Goal: Task Accomplishment & Management: Complete application form

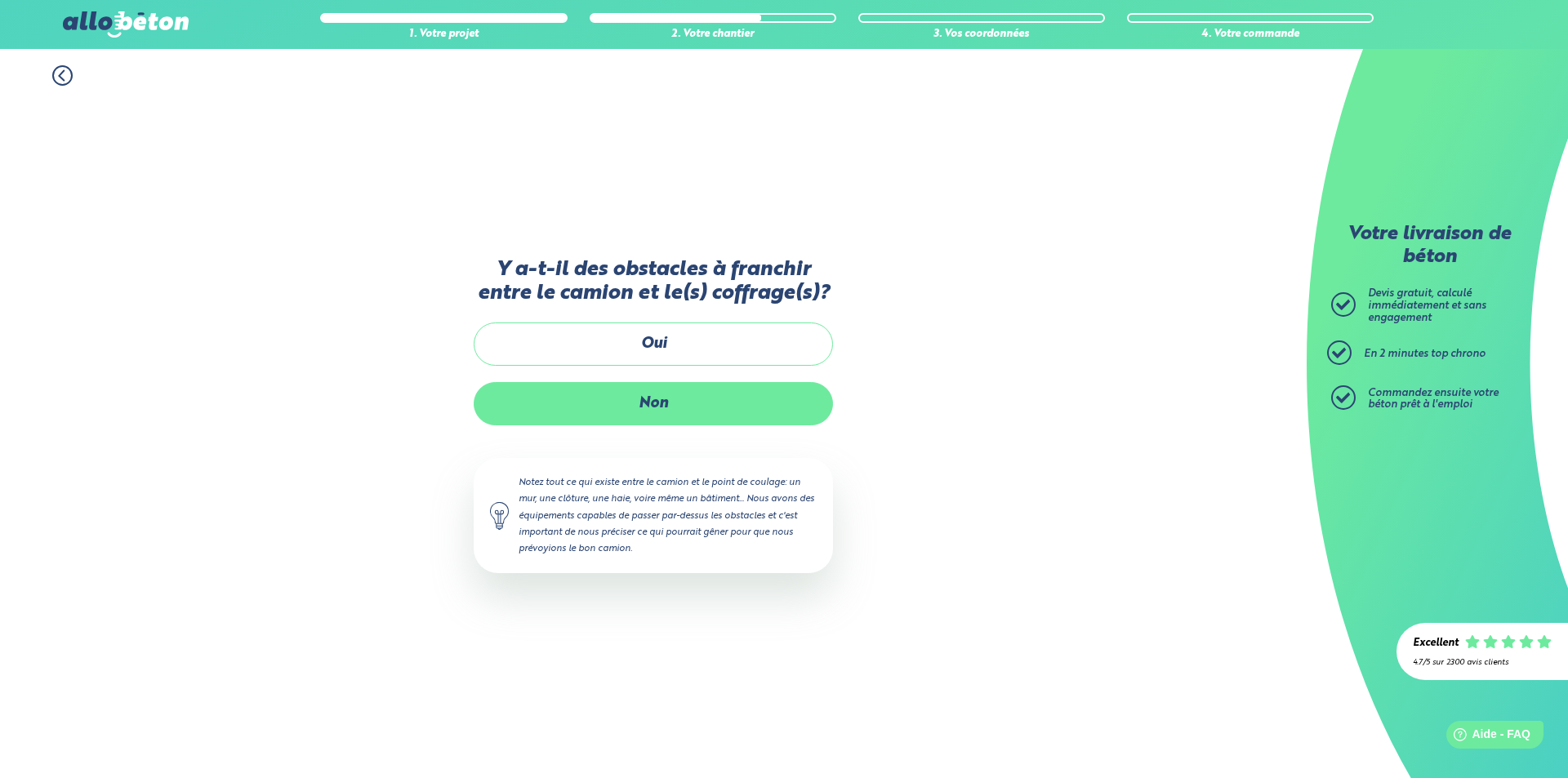
click at [660, 400] on label "Non" at bounding box center [653, 404] width 359 height 43
click at [0, 0] on input "Non" at bounding box center [0, 0] width 0 height 0
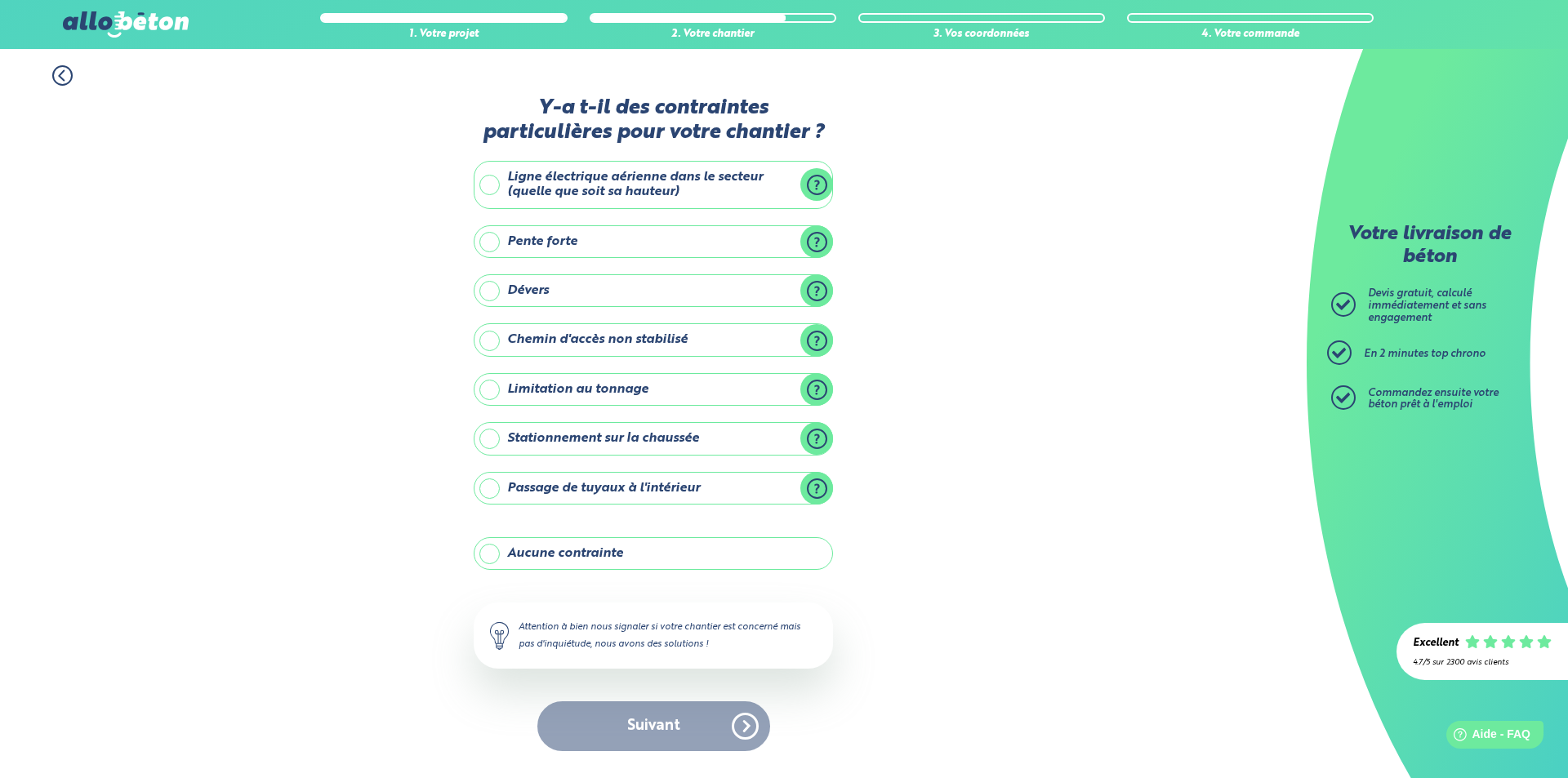
click at [626, 554] on label "Aucune contrainte" at bounding box center [653, 553] width 359 height 33
click at [0, 0] on input "Aucune contrainte" at bounding box center [0, 0] width 0 height 0
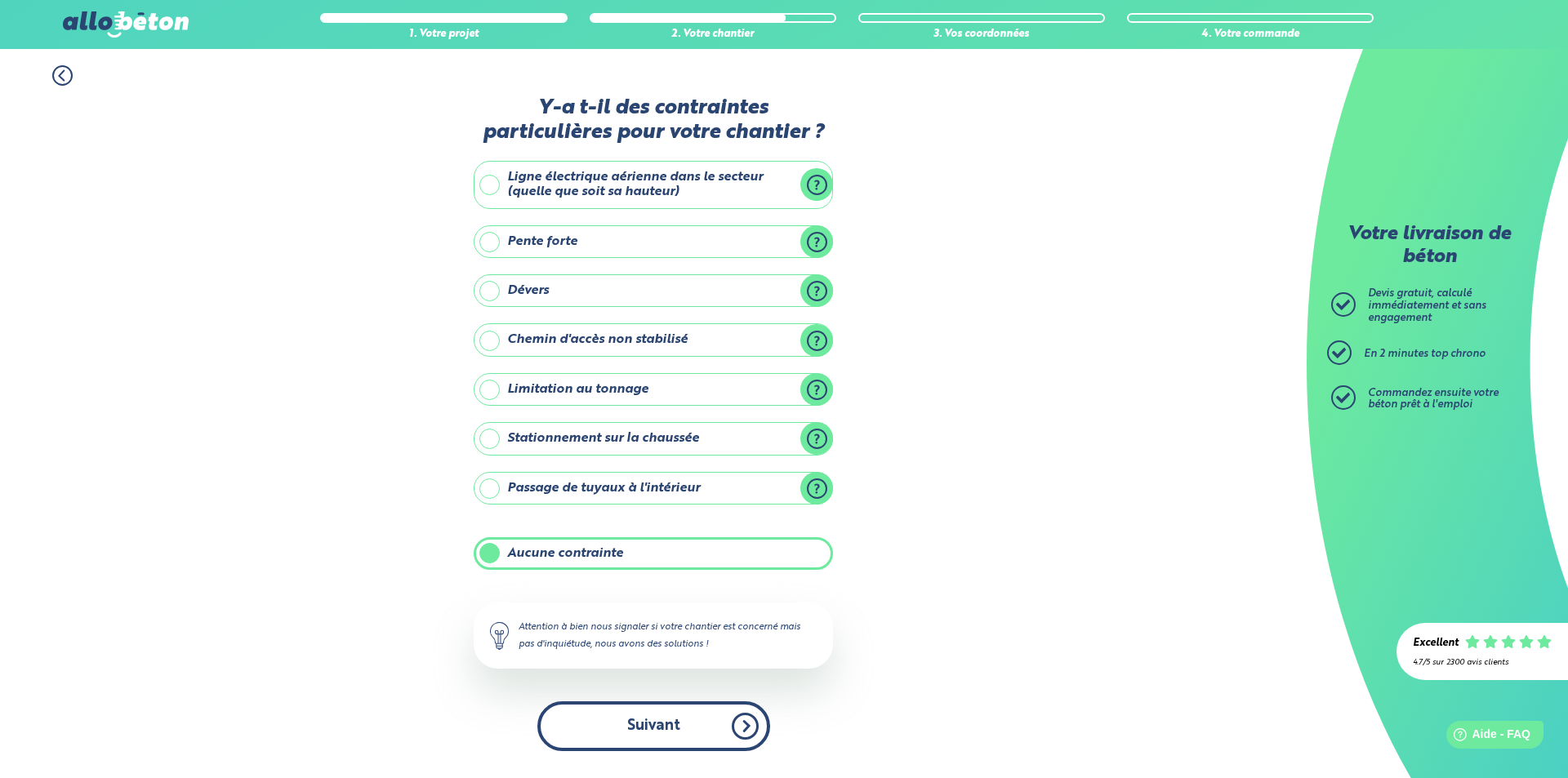
click at [676, 737] on button "Suivant" at bounding box center [653, 726] width 233 height 50
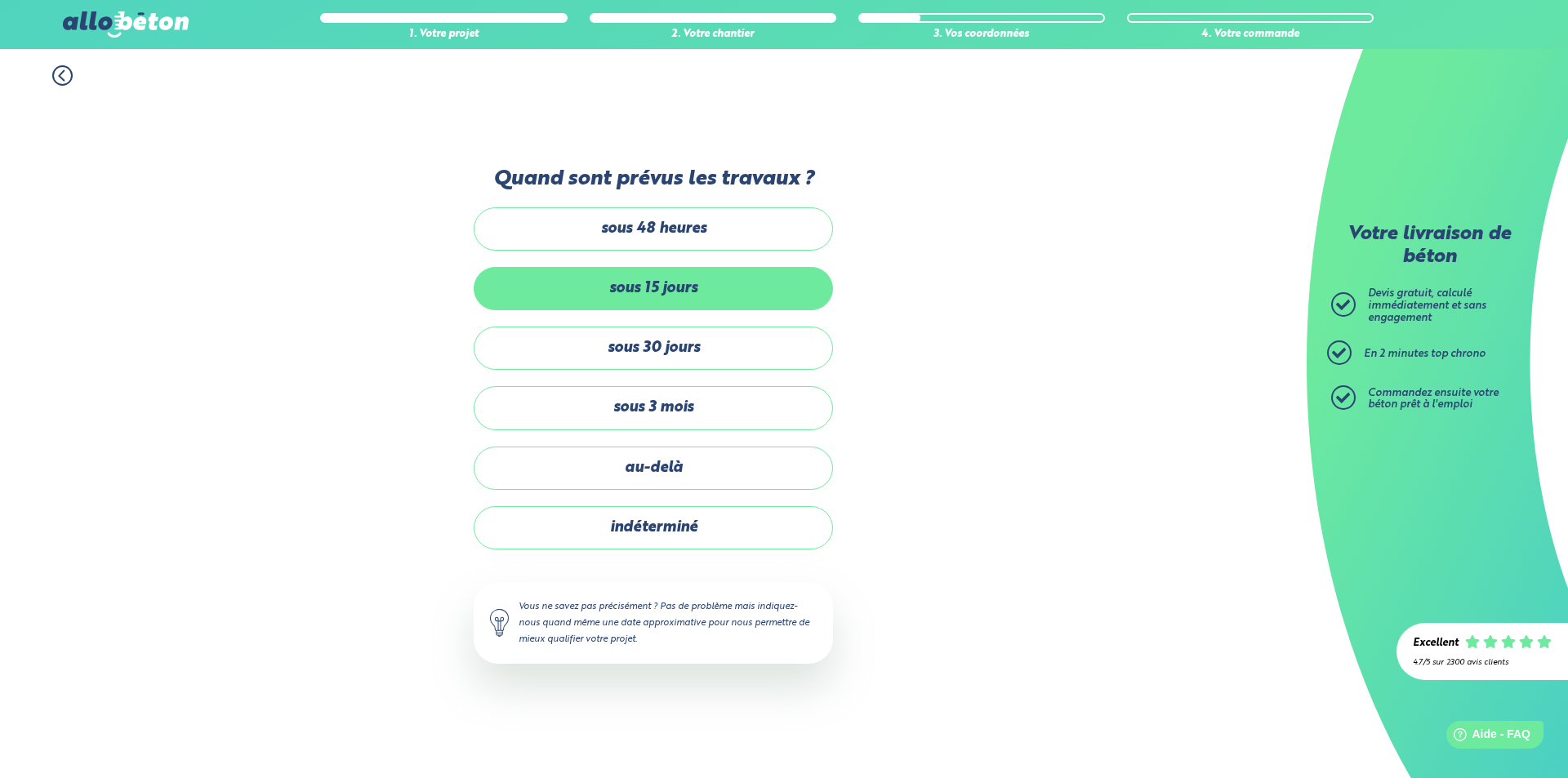
click at [688, 300] on label "sous 15 jours" at bounding box center [653, 289] width 359 height 43
click at [0, 0] on input "sous 15 jours" at bounding box center [0, 0] width 0 height 0
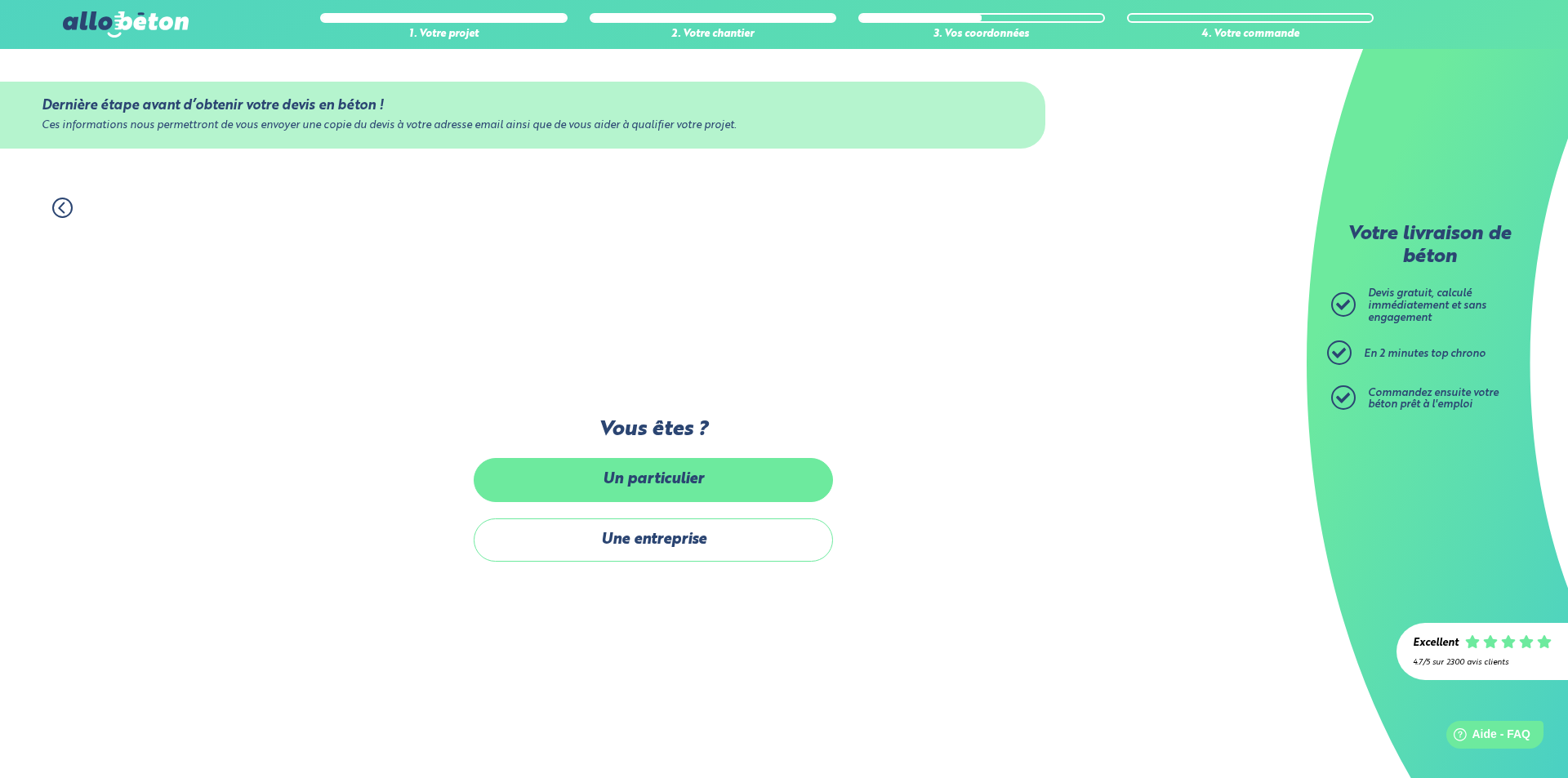
click at [687, 487] on label "Un particulier" at bounding box center [653, 479] width 359 height 43
click at [0, 0] on input "Un particulier" at bounding box center [0, 0] width 0 height 0
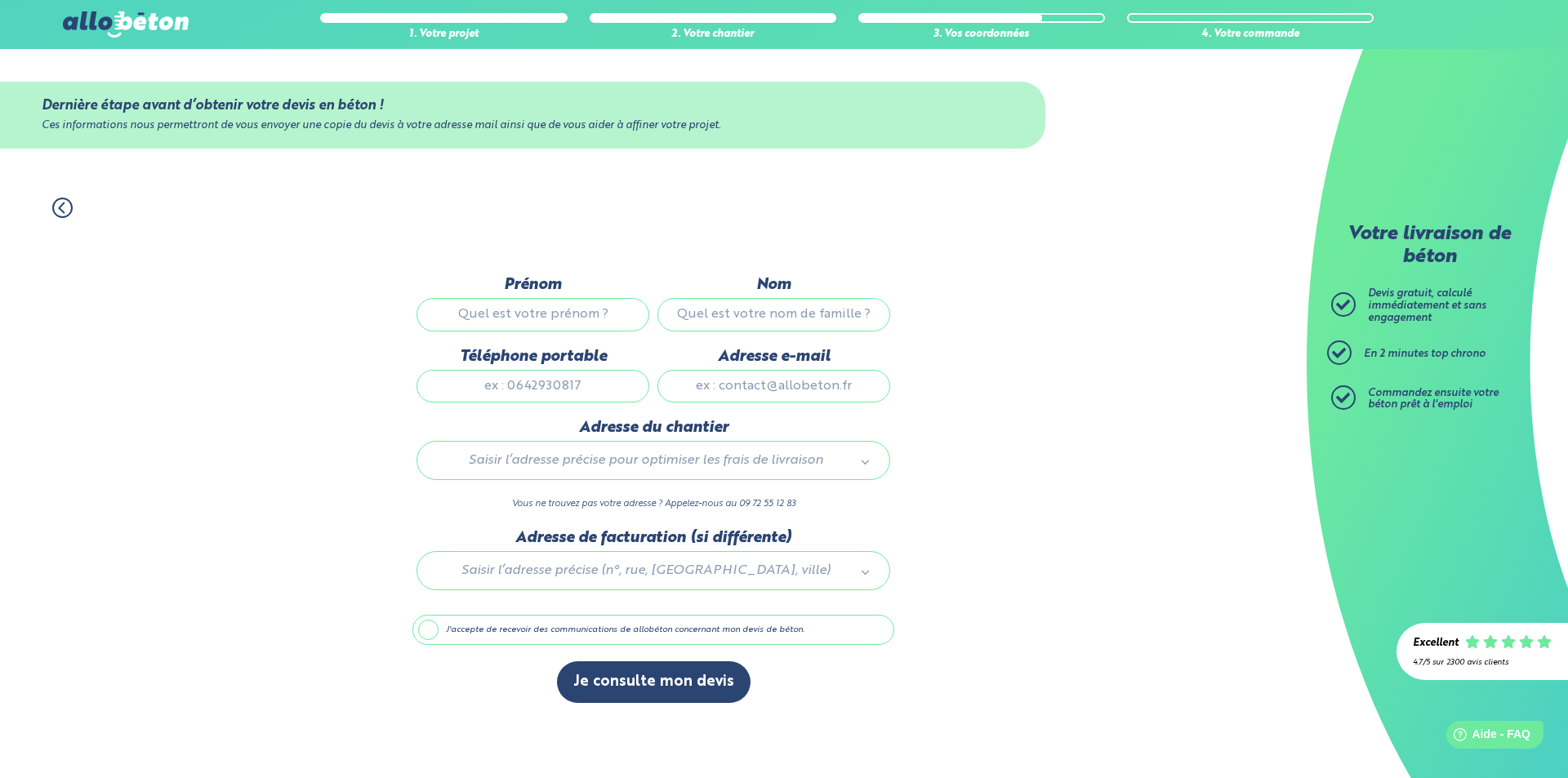
click at [587, 313] on input "Prénom" at bounding box center [532, 314] width 233 height 33
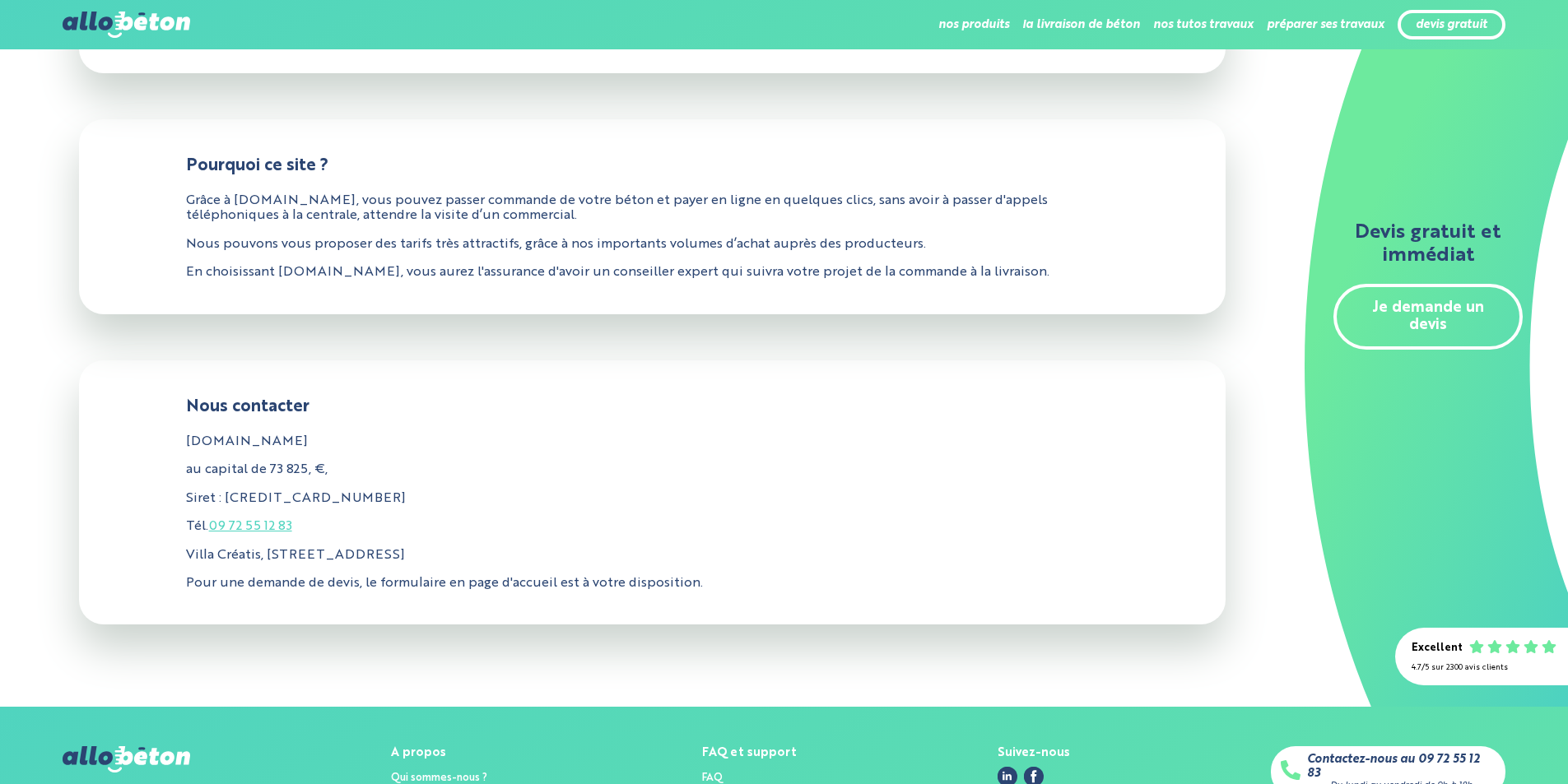
scroll to position [329, 0]
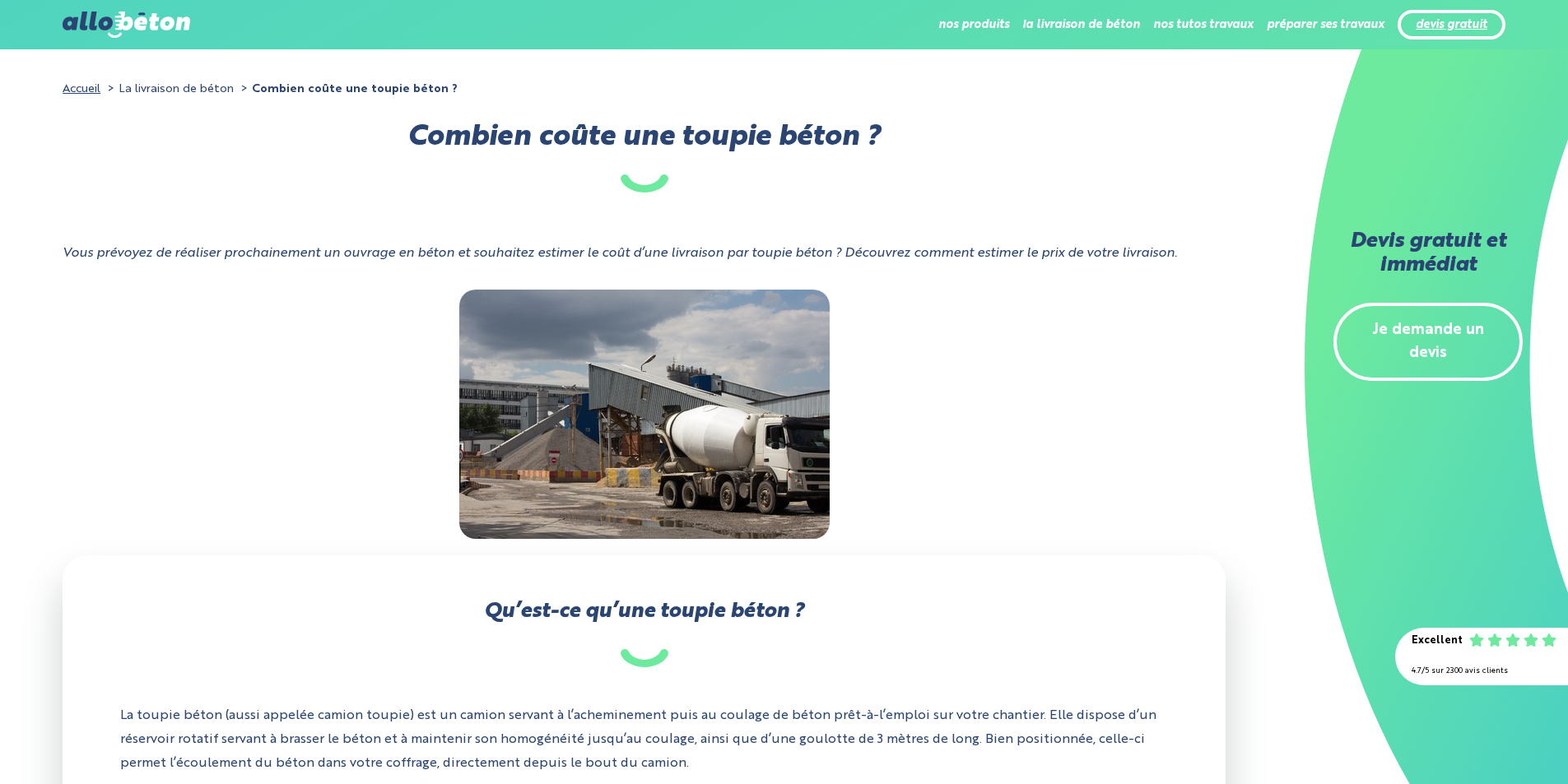
click at [1467, 27] on link "devis gratuit" at bounding box center [1451, 25] width 71 height 14
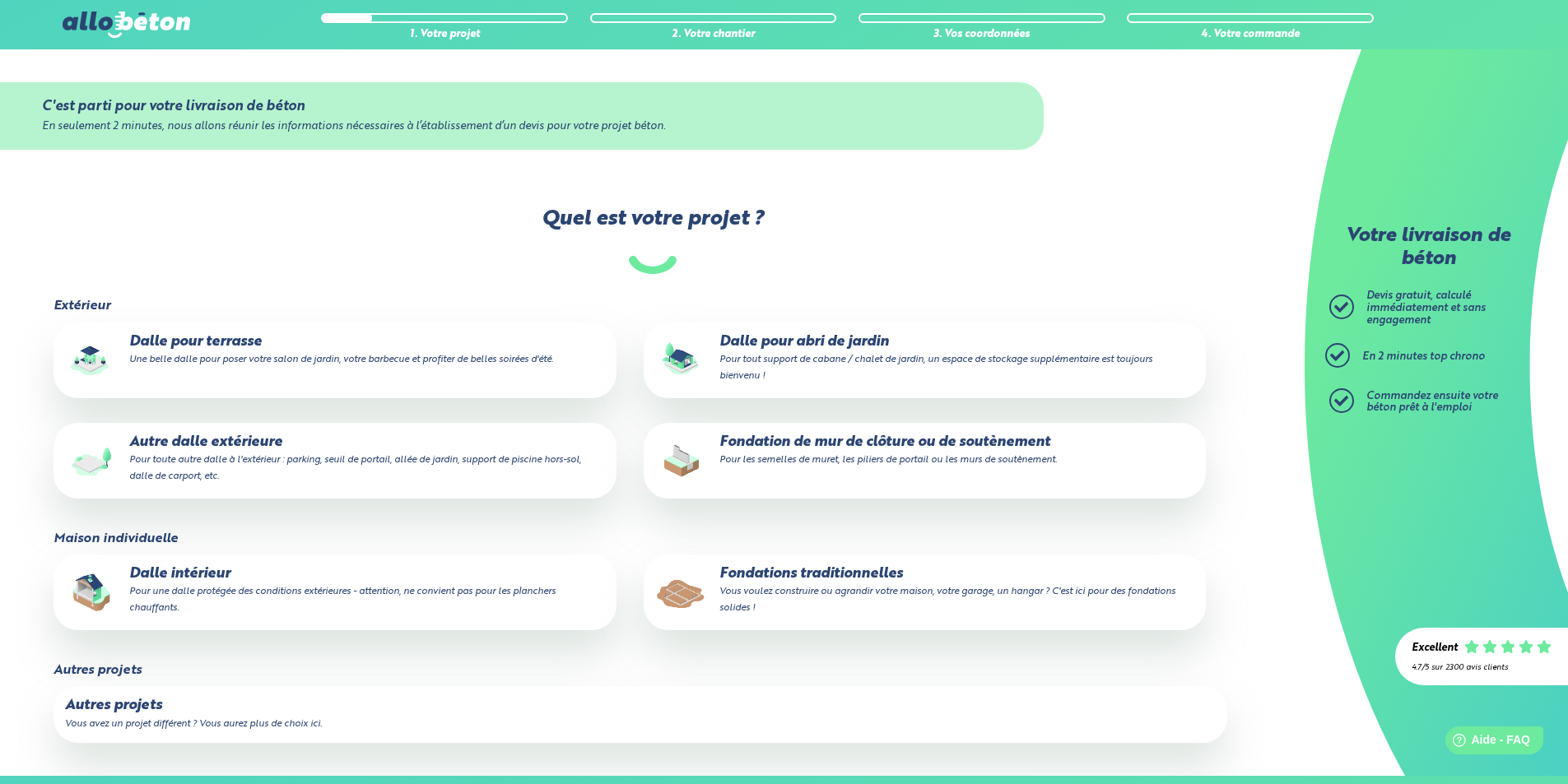
click at [805, 345] on p "Dalle pour abri de jardin Pour tout support de cabane / chalet de jardin, un es…" at bounding box center [925, 359] width 539 height 50
click at [0, 0] on input "Dalle pour abri de jardin Pour tout support de cabane / chalet de jardin, un es…" at bounding box center [0, 0] width 0 height 0
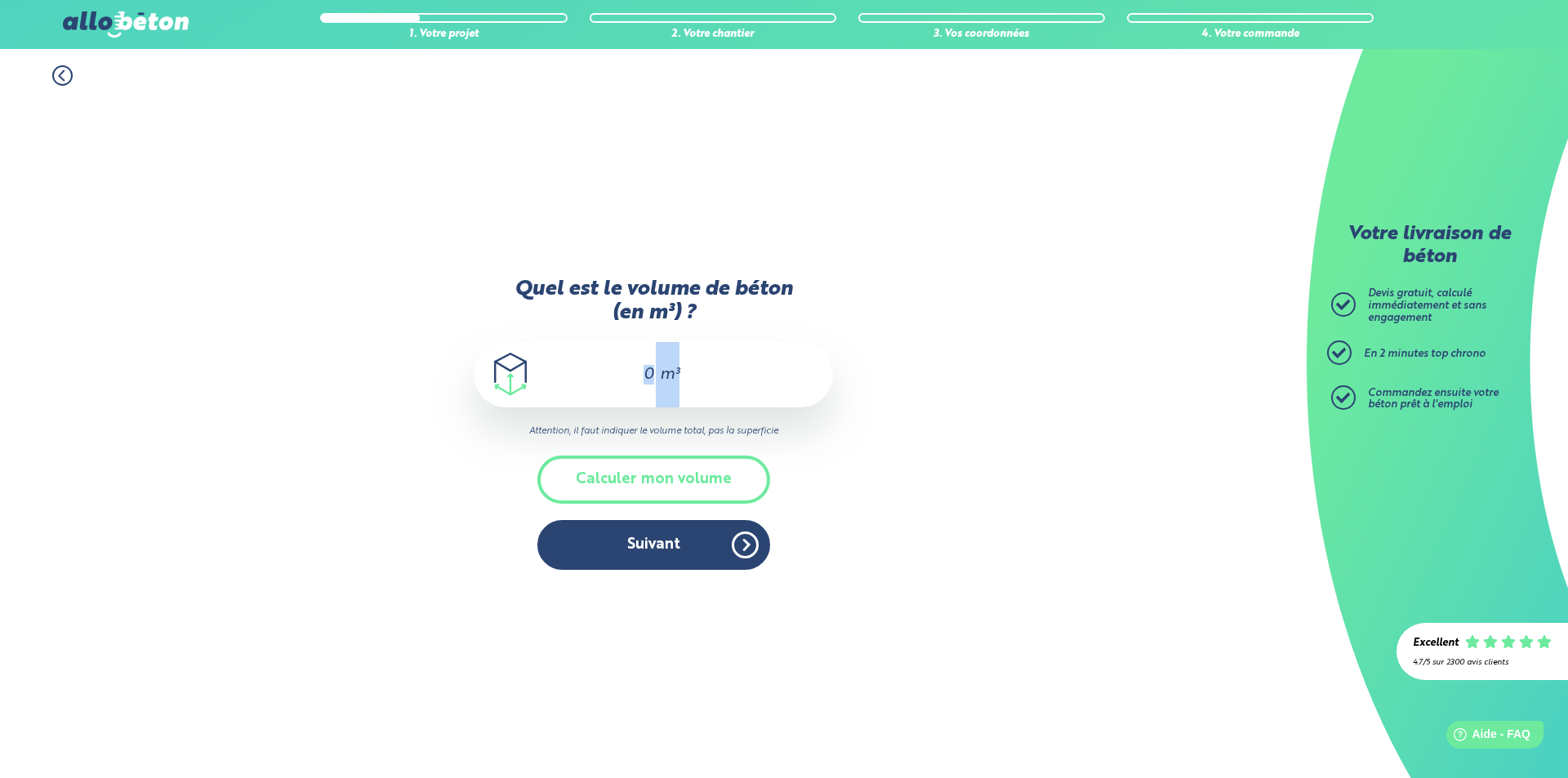
drag, startPoint x: 694, startPoint y: 374, endPoint x: 612, endPoint y: 371, distance: 82.1
click at [612, 371] on div "m³" at bounding box center [653, 374] width 359 height 65
click at [684, 478] on button "Calculer mon volume" at bounding box center [653, 480] width 233 height 48
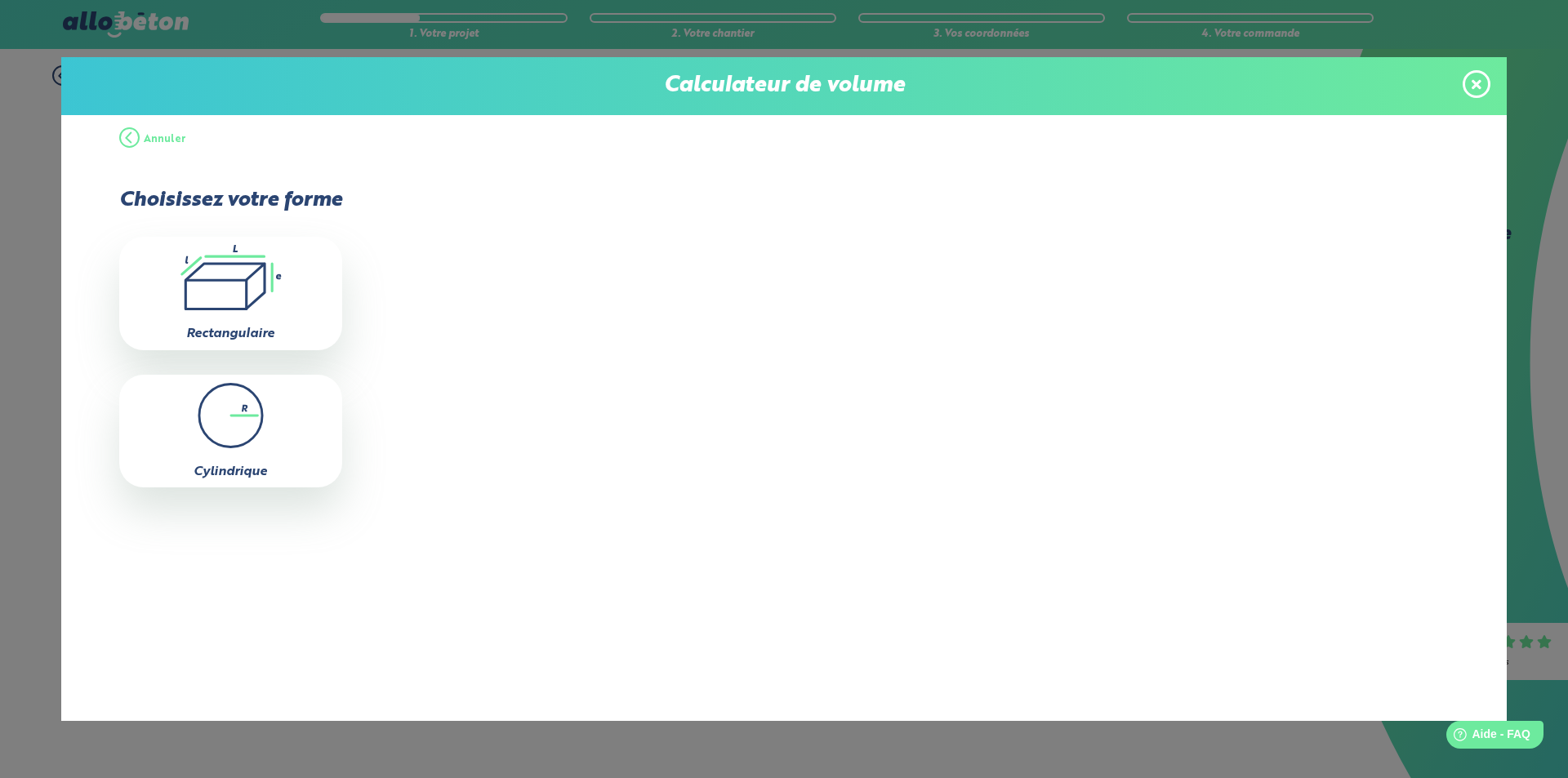
click at [217, 305] on icon ".icon-calc-rectanglea{fill:none;stroke-linecap:round;stroke-width:3px;stroke:#6…" at bounding box center [230, 278] width 206 height 65
type input "0"
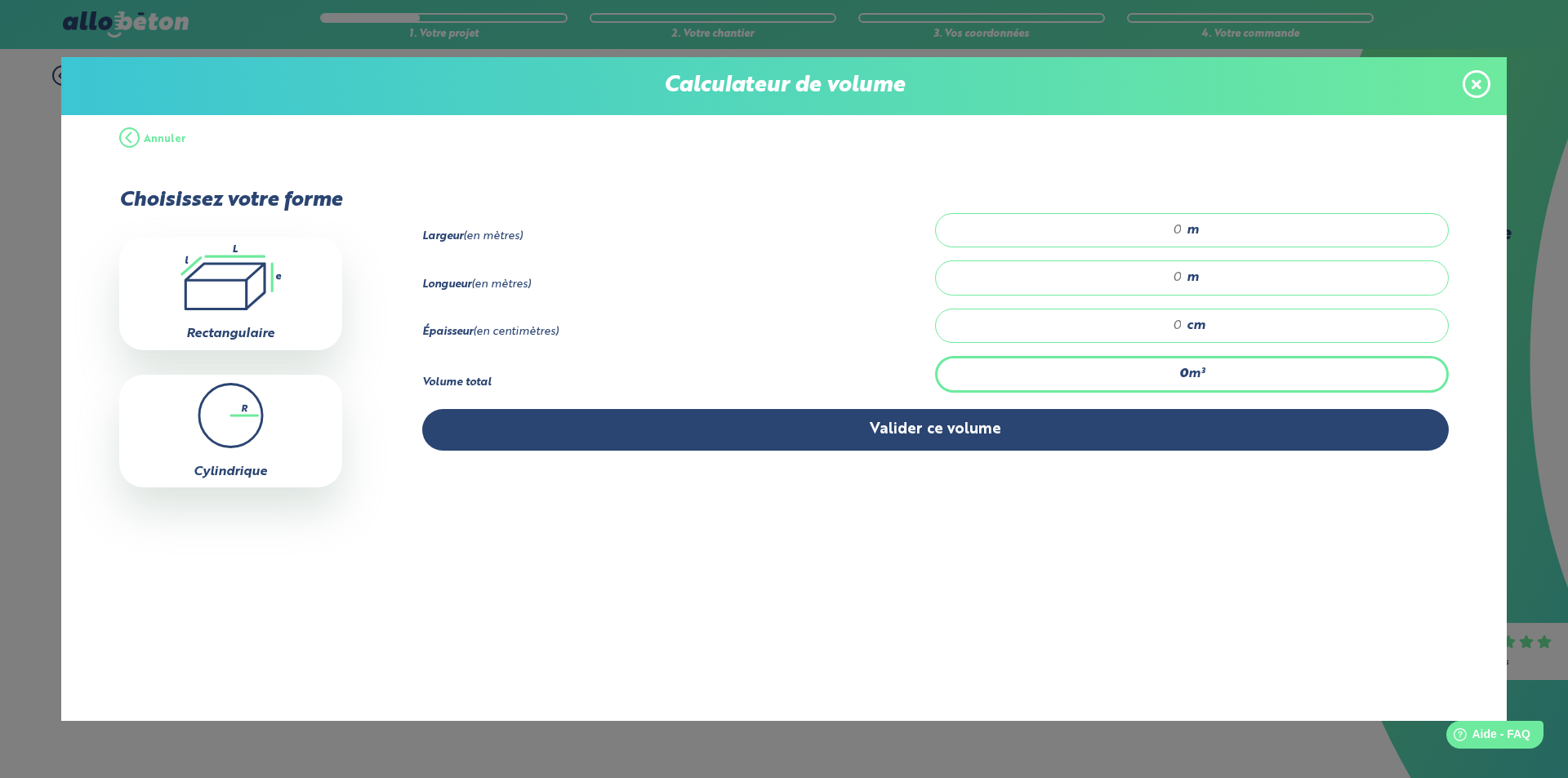
click at [1473, 82] on icon at bounding box center [1476, 83] width 10 height 10
